Goal: Transaction & Acquisition: Purchase product/service

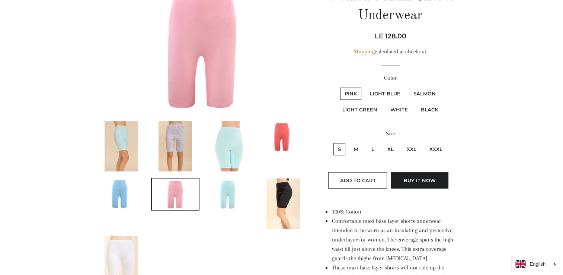
scroll to position [112, 0]
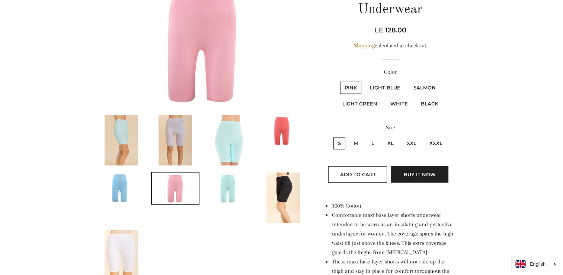
click at [390, 142] on label "XL" at bounding box center [390, 143] width 15 height 12
click at [382, 136] on input "XL" at bounding box center [382, 136] width 0 height 0
radio input "true"
click at [124, 138] on img at bounding box center [121, 140] width 33 height 50
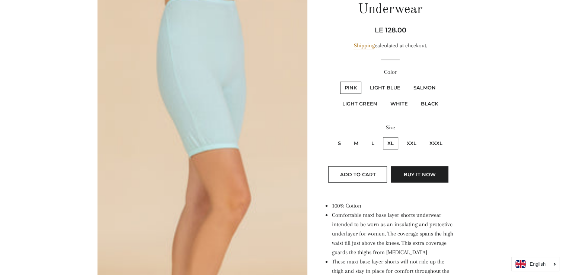
scroll to position [427, 0]
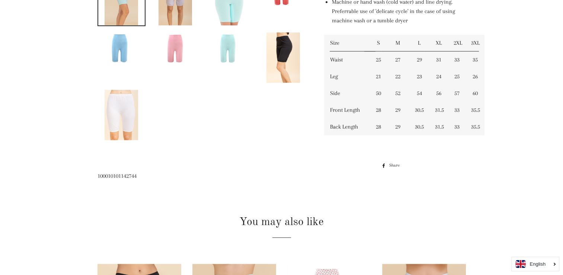
click at [129, 109] on img at bounding box center [121, 115] width 33 height 50
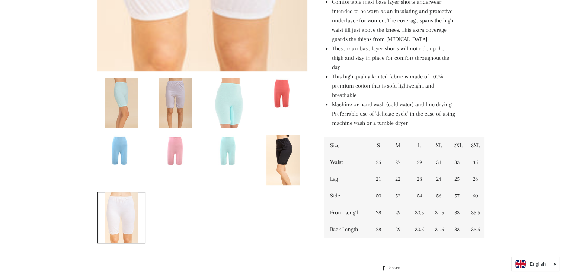
scroll to position [330, 0]
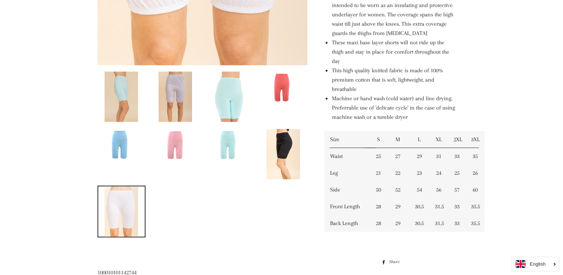
click at [222, 91] on img at bounding box center [228, 96] width 33 height 50
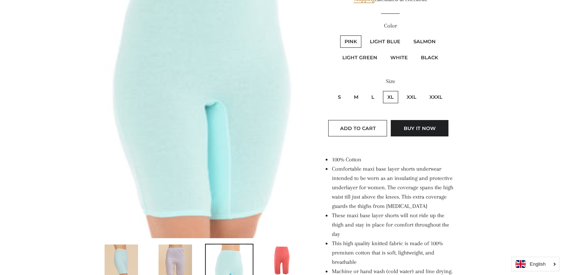
scroll to position [162, 0]
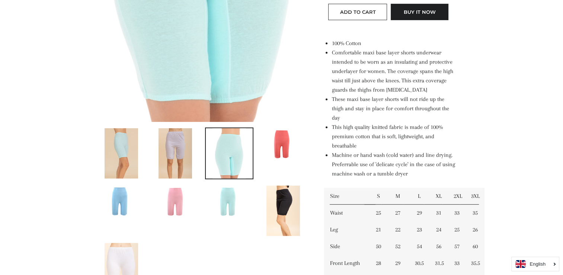
click at [177, 146] on img at bounding box center [174, 153] width 33 height 50
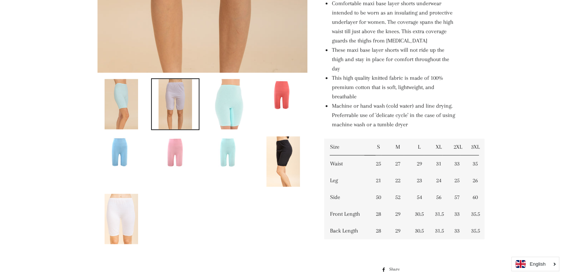
scroll to position [335, 0]
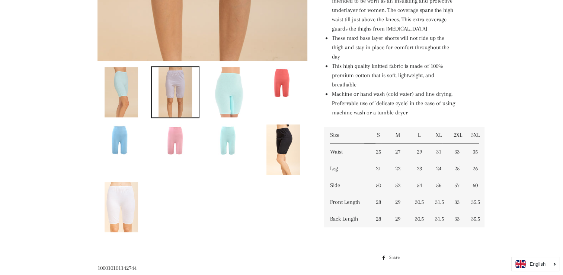
click at [121, 86] on img at bounding box center [121, 92] width 33 height 50
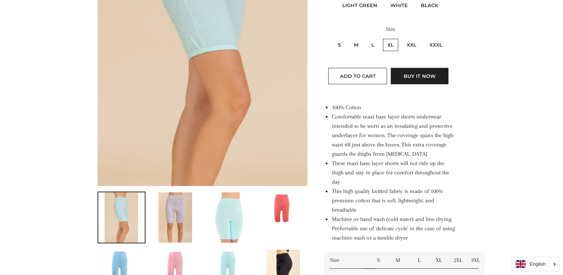
scroll to position [315, 0]
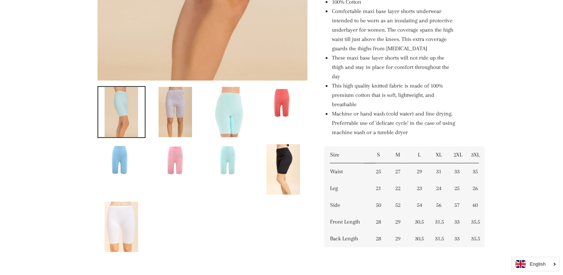
click at [172, 154] on img at bounding box center [175, 159] width 47 height 31
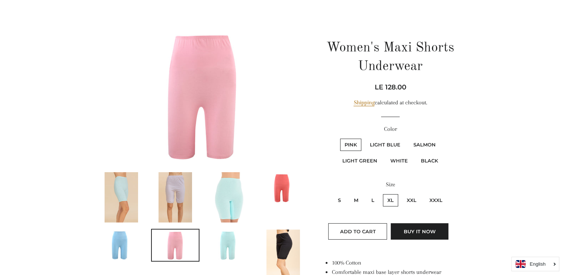
scroll to position [17, 0]
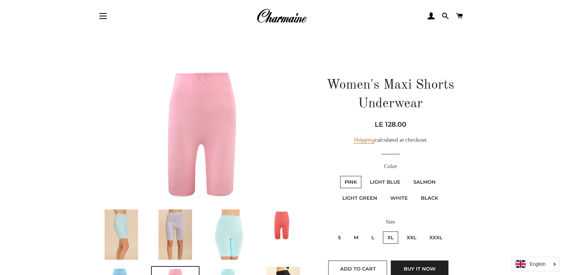
click at [183, 119] on img at bounding box center [202, 133] width 210 height 140
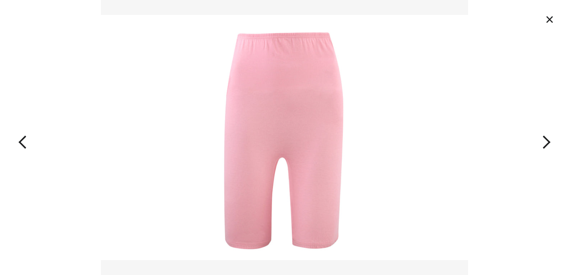
click at [546, 14] on button "×" at bounding box center [549, 19] width 16 height 16
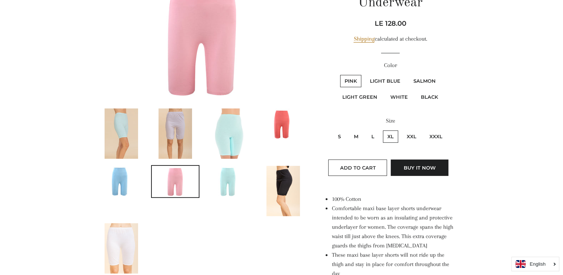
scroll to position [166, 0]
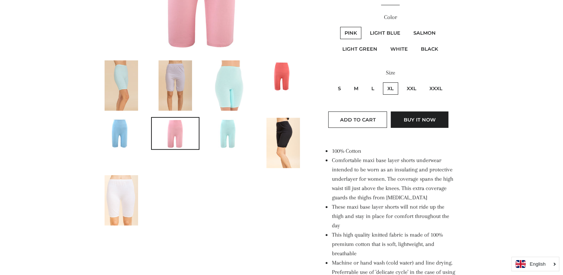
click at [227, 88] on img at bounding box center [228, 85] width 33 height 50
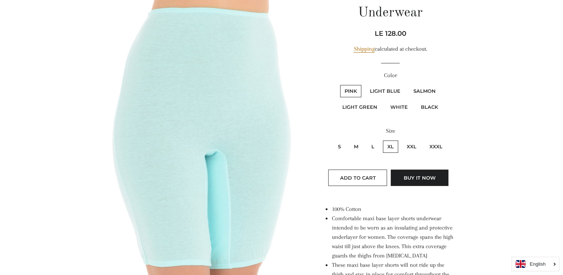
scroll to position [72, 0]
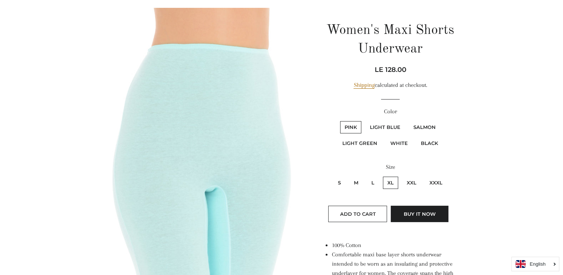
click at [384, 125] on label "Light Blue" at bounding box center [384, 127] width 39 height 12
click at [365, 120] on Blue "Light Blue" at bounding box center [364, 120] width 0 height 0
radio Blue "true"
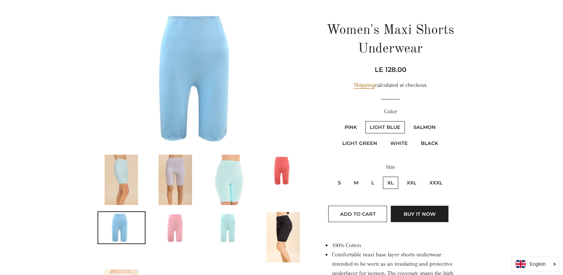
click at [362, 142] on label "Light Green" at bounding box center [360, 143] width 44 height 12
click at [442, 120] on Green "Light Green" at bounding box center [442, 120] width 0 height 0
radio Green "true"
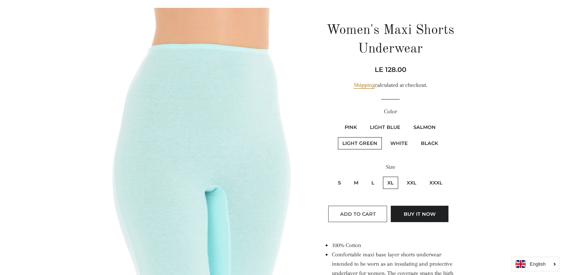
click at [363, 213] on span "Add to Cart" at bounding box center [358, 214] width 36 height 6
click at [382, 126] on label "Light Blue" at bounding box center [384, 127] width 39 height 12
click at [365, 120] on Blue "Light Blue" at bounding box center [364, 120] width 0 height 0
radio Blue "true"
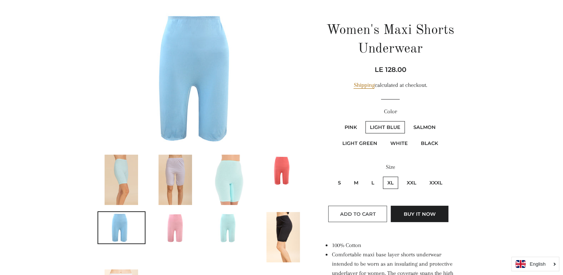
click at [362, 214] on span "Add to Cart" at bounding box center [358, 214] width 36 height 6
click at [352, 124] on label "Pink" at bounding box center [350, 127] width 21 height 12
click at [339, 120] on input "Pink" at bounding box center [339, 120] width 0 height 0
radio input "true"
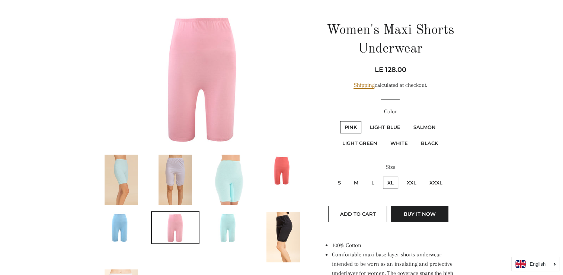
click at [430, 126] on label "Salmon" at bounding box center [424, 127] width 31 height 12
click at [408, 120] on input "Salmon" at bounding box center [408, 120] width 0 height 0
radio input "true"
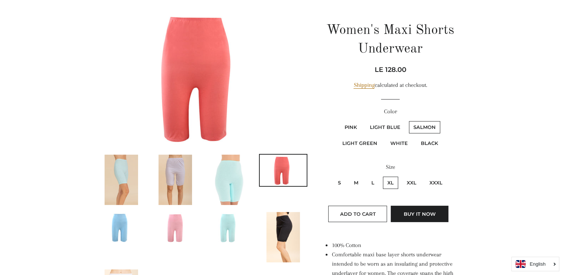
click at [351, 124] on label "Pink" at bounding box center [350, 127] width 21 height 12
click at [339, 120] on input "Pink" at bounding box center [339, 120] width 0 height 0
radio input "true"
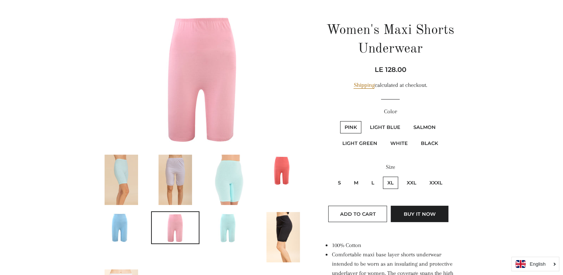
click at [398, 141] on label "White" at bounding box center [399, 143] width 26 height 12
click at [385, 136] on input "White" at bounding box center [385, 136] width 0 height 0
radio input "true"
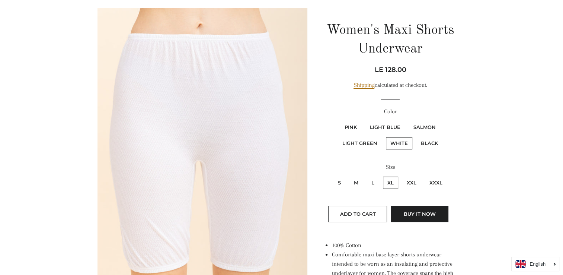
click at [362, 141] on label "Light Green" at bounding box center [360, 143] width 44 height 12
click at [442, 120] on Green "Light Green" at bounding box center [442, 120] width 0 height 0
radio Green "true"
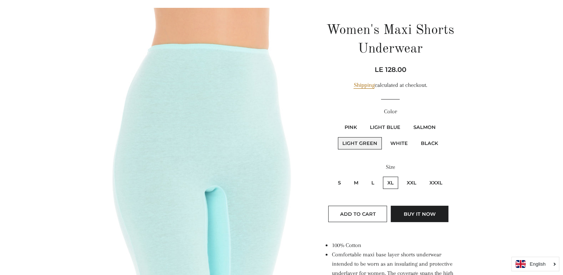
scroll to position [387, 0]
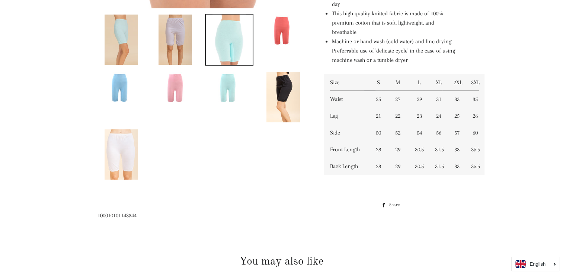
click at [231, 48] on img at bounding box center [228, 40] width 33 height 50
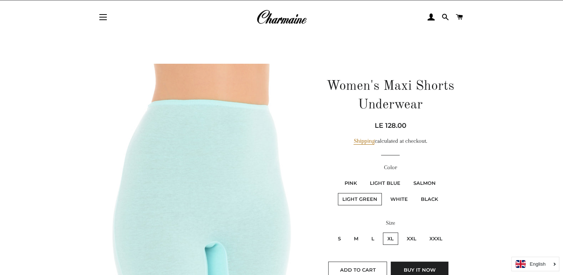
scroll to position [0, 0]
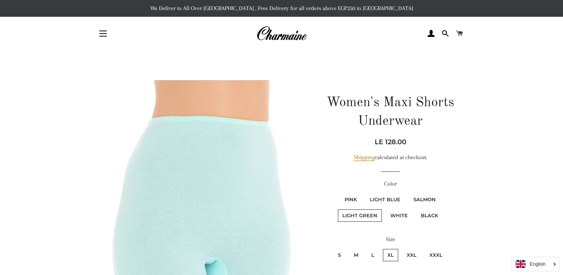
click at [458, 32] on span at bounding box center [459, 33] width 7 height 11
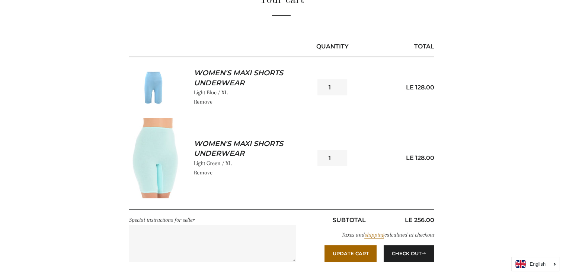
scroll to position [149, 0]
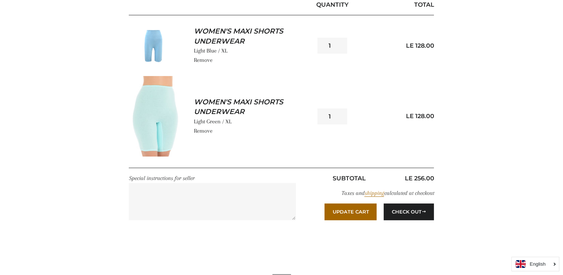
scroll to position [149, 0]
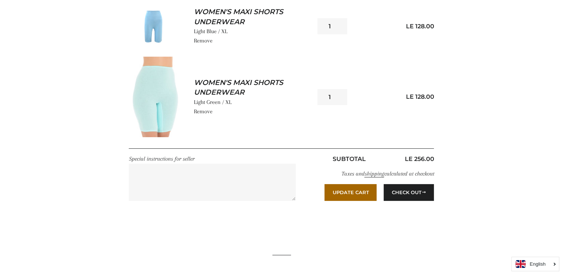
click at [369, 173] on link "shipping" at bounding box center [374, 173] width 20 height 7
type input "2"
click at [340, 93] on input "2" at bounding box center [332, 97] width 30 height 16
click at [344, 118] on div "Quantity 2 LE 128.00" at bounding box center [373, 97] width 122 height 80
click at [341, 192] on button "Update Cart" at bounding box center [350, 192] width 52 height 16
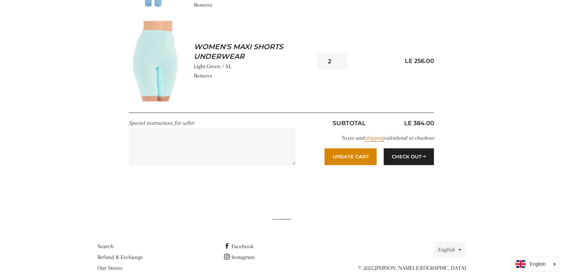
scroll to position [186, 0]
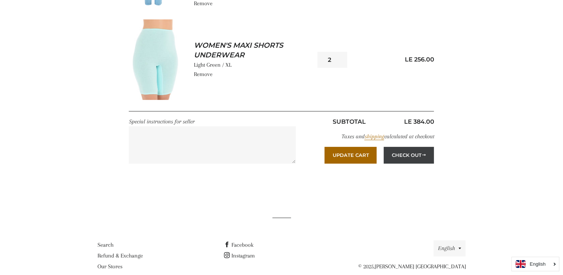
click at [425, 154] on span "submit" at bounding box center [423, 155] width 5 height 6
